Goal: Transaction & Acquisition: Purchase product/service

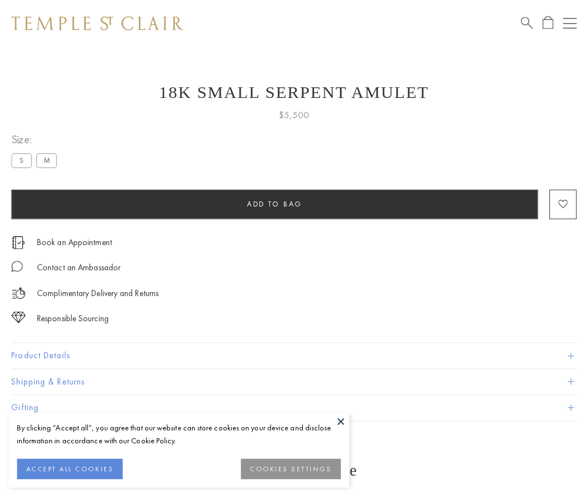
scroll to position [1, 0]
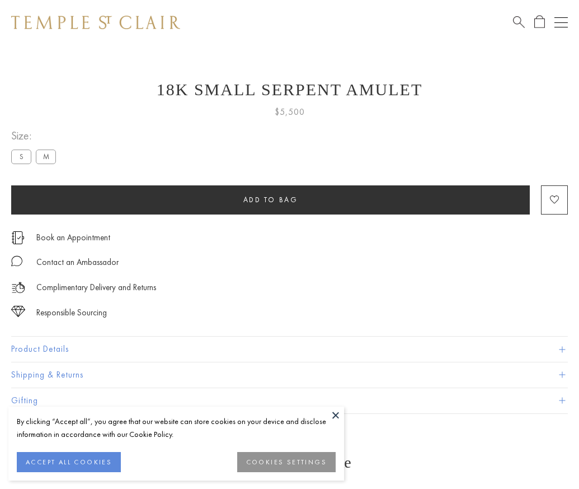
click at [270, 199] on span "Add to bag" at bounding box center [271, 200] width 55 height 10
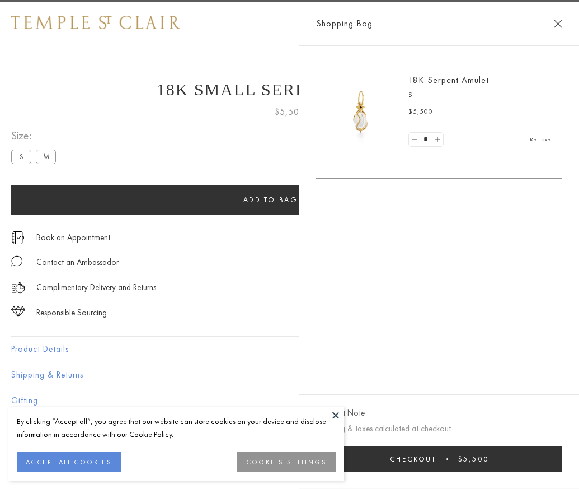
click at [544, 467] on button "Checkout $5,500" at bounding box center [439, 459] width 246 height 26
